Goal: Transaction & Acquisition: Purchase product/service

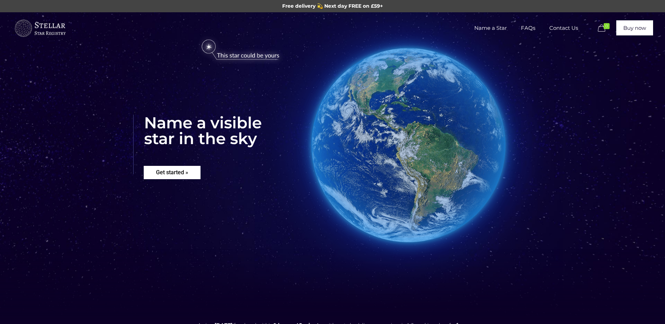
click at [170, 174] on rs-layer "Get started »" at bounding box center [172, 172] width 57 height 13
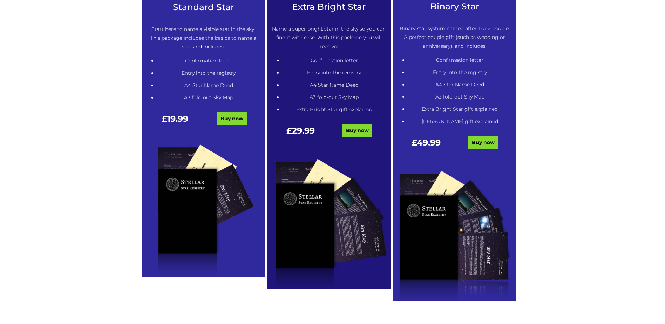
scroll to position [426, 0]
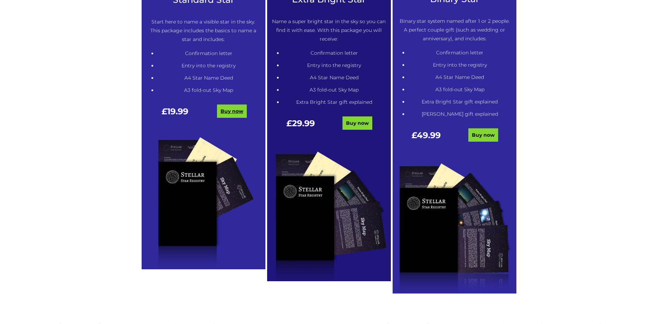
click at [228, 111] on link "Buy now" at bounding box center [232, 110] width 30 height 13
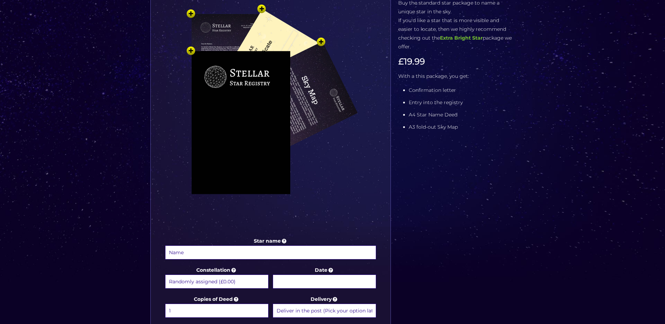
scroll to position [245, 0]
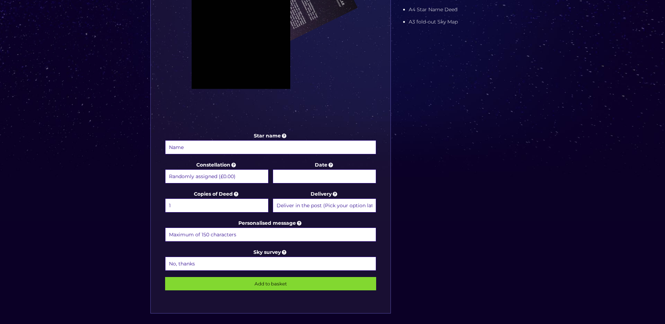
click at [205, 149] on input "Star name" at bounding box center [270, 147] width 211 height 14
type input "Ava Leigh"
click at [245, 175] on select "Randomly assigned (£0.00) Aquarius - 20 Jan - 18 Feb (+£9.99) Aries - 21 Mar - …" at bounding box center [216, 176] width 103 height 14
